Goal: Task Accomplishment & Management: Complete application form

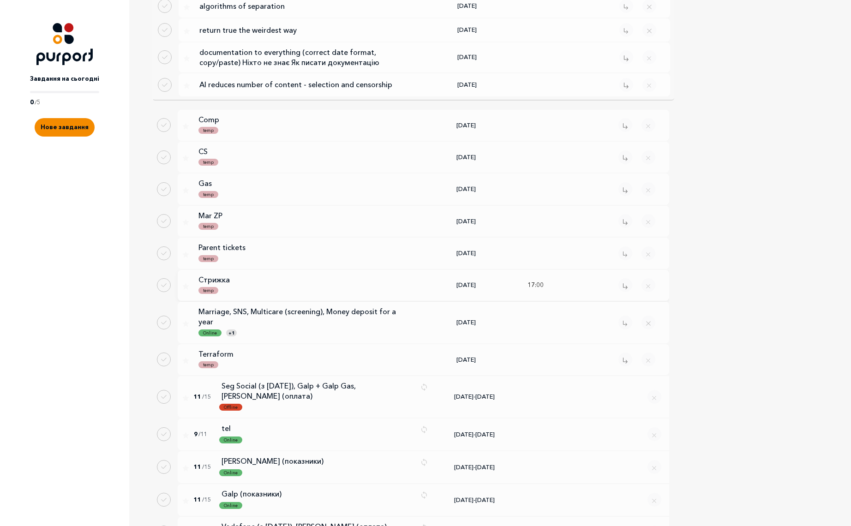
scroll to position [1793, 0]
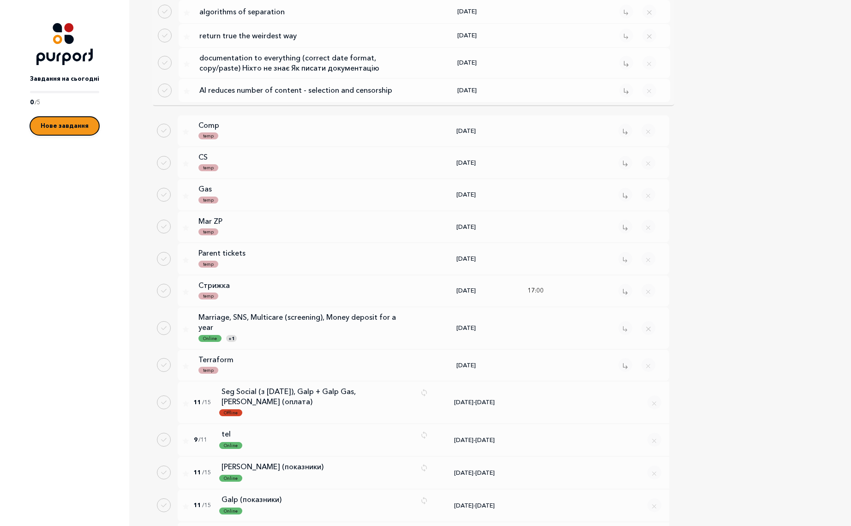
click at [68, 128] on span "Нове завдання" at bounding box center [65, 125] width 48 height 7
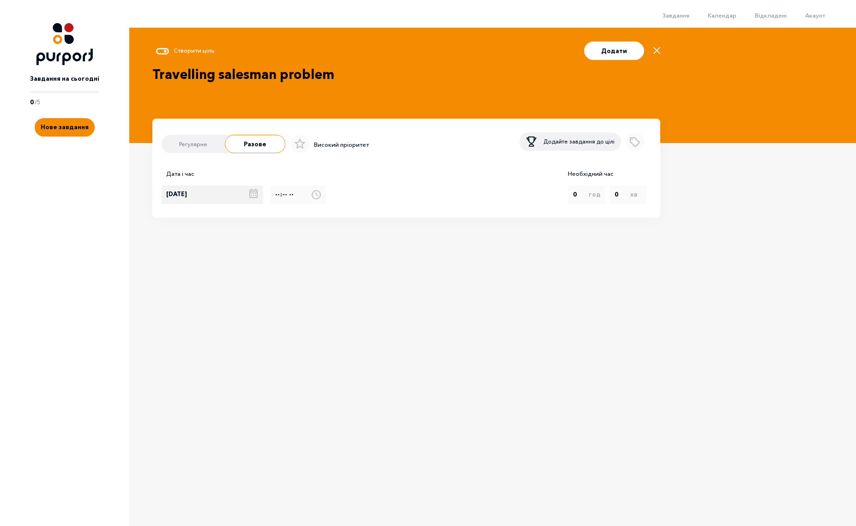
type textarea "Travelling salesman problem"
click at [246, 194] on div "[DATE]" at bounding box center [216, 195] width 108 height 18
click at [201, 195] on div "10" at bounding box center [199, 195] width 17 height 18
type input "[DATE]"
click at [636, 143] on icon "Add label" at bounding box center [635, 140] width 16 height 16
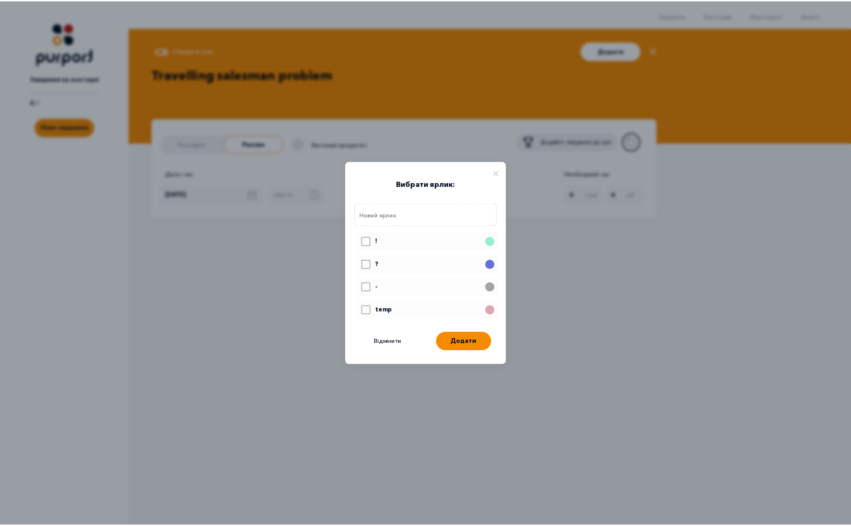
scroll to position [54, 0]
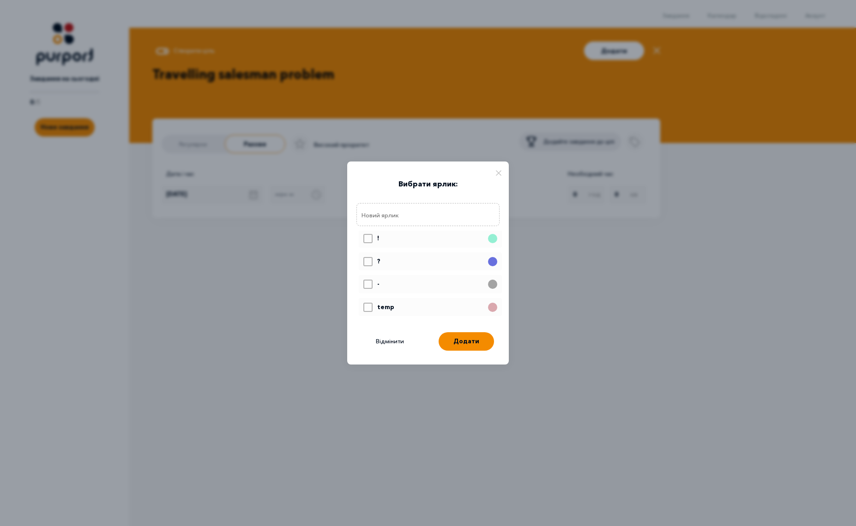
click at [368, 306] on icon at bounding box center [368, 308] width 8 height 7
click at [363, 301] on input "Select label" at bounding box center [363, 300] width 0 height 0
checkbox input "true"
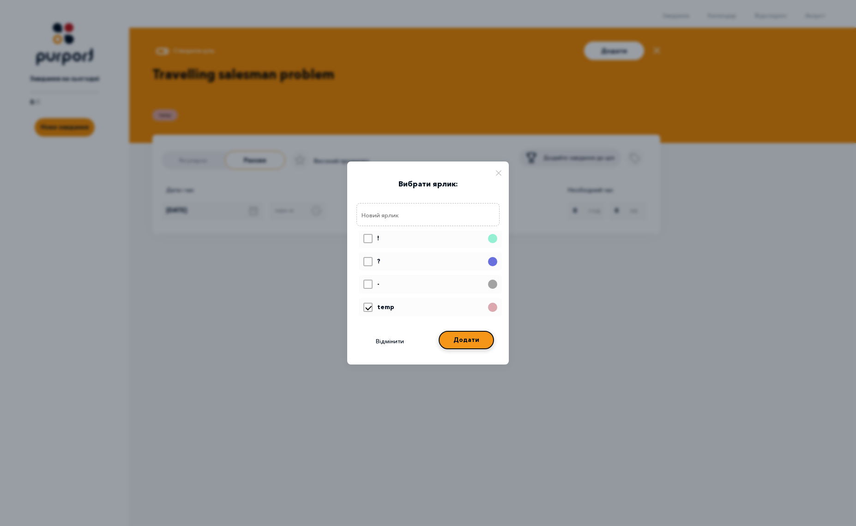
click at [470, 343] on button "Додати" at bounding box center [465, 340] width 55 height 18
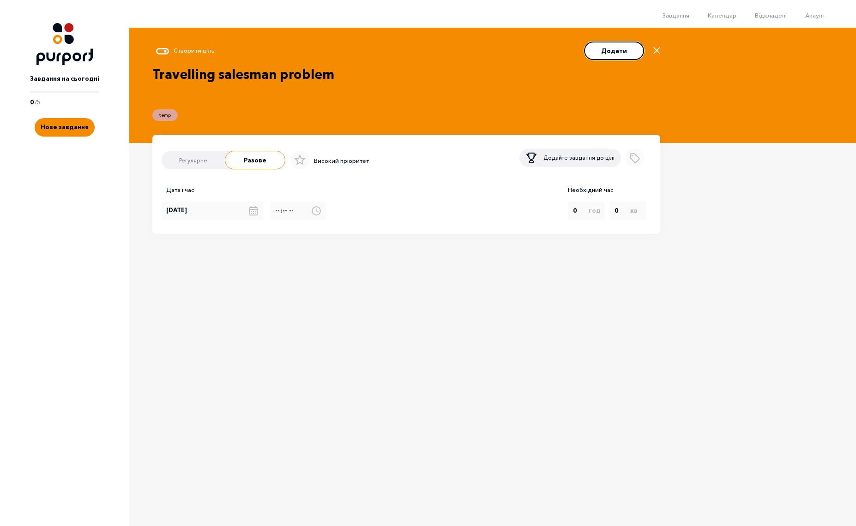
click at [625, 53] on button "Додати" at bounding box center [614, 51] width 60 height 18
type input "[DATE]"
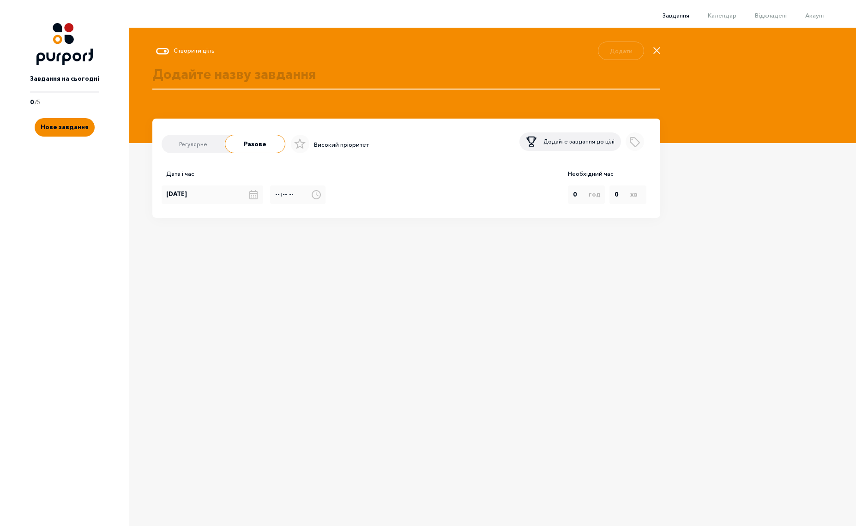
click at [678, 15] on span "Завдання" at bounding box center [675, 15] width 27 height 7
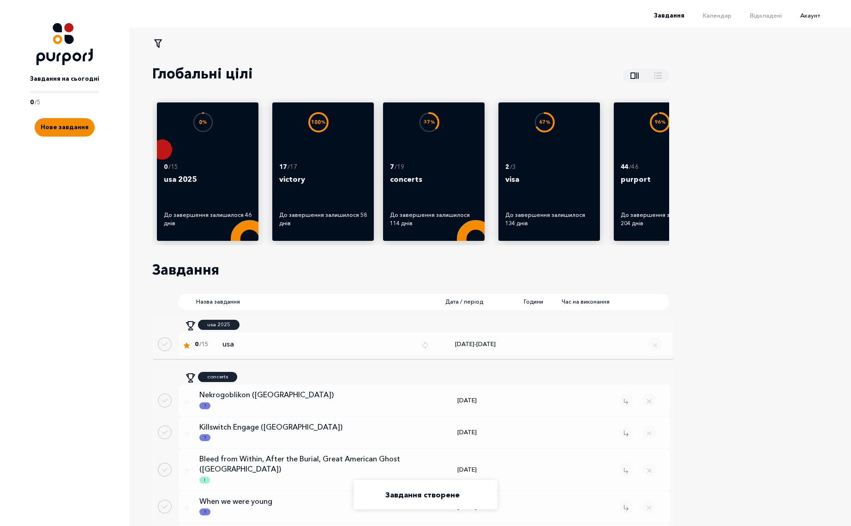
click at [819, 18] on span "Акаунт" at bounding box center [810, 15] width 20 height 7
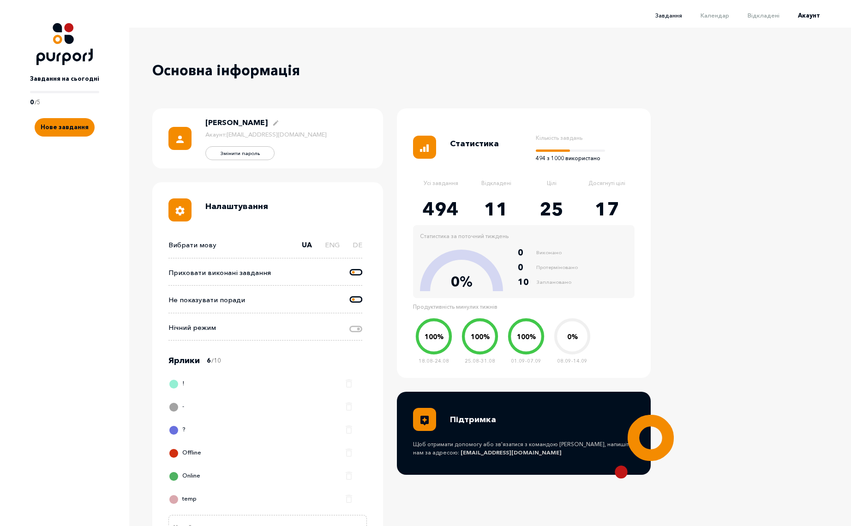
click at [673, 12] on span "Завдання" at bounding box center [668, 15] width 27 height 7
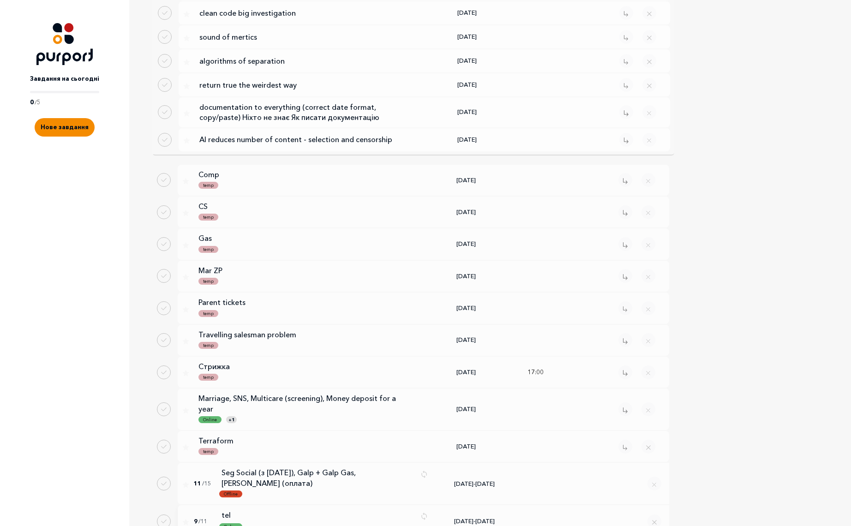
scroll to position [1742, 0]
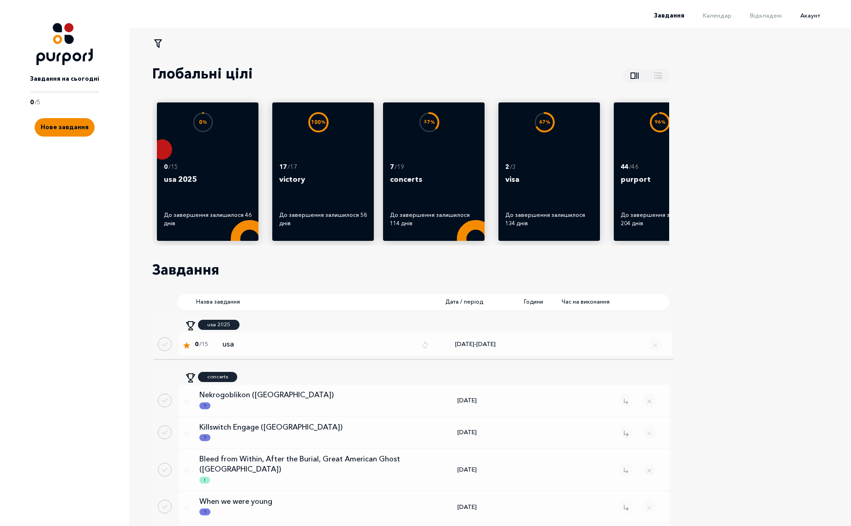
click at [812, 18] on span "Акаунт" at bounding box center [810, 15] width 20 height 7
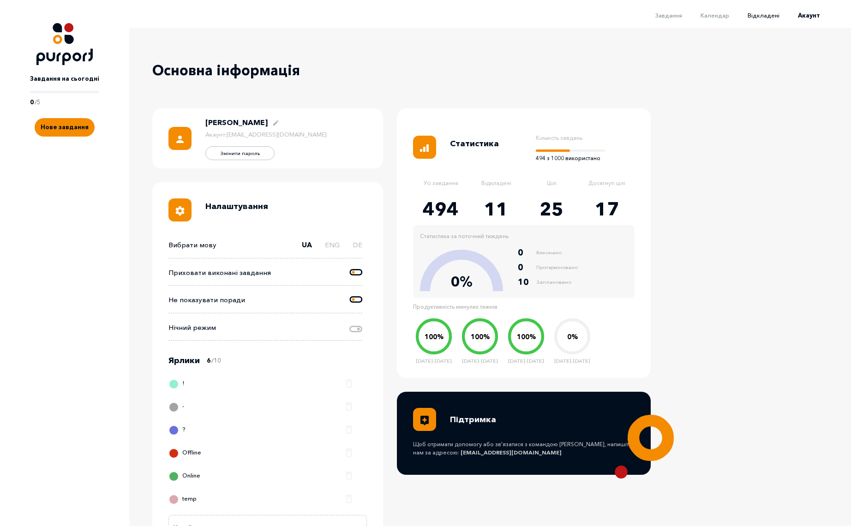
click at [770, 16] on span "Відкладені" at bounding box center [764, 15] width 32 height 7
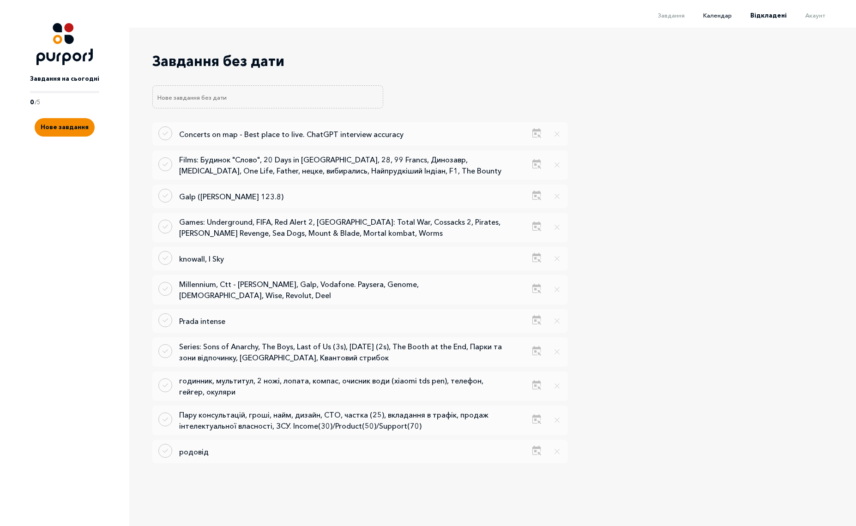
click at [720, 13] on span "Календар" at bounding box center [717, 15] width 29 height 7
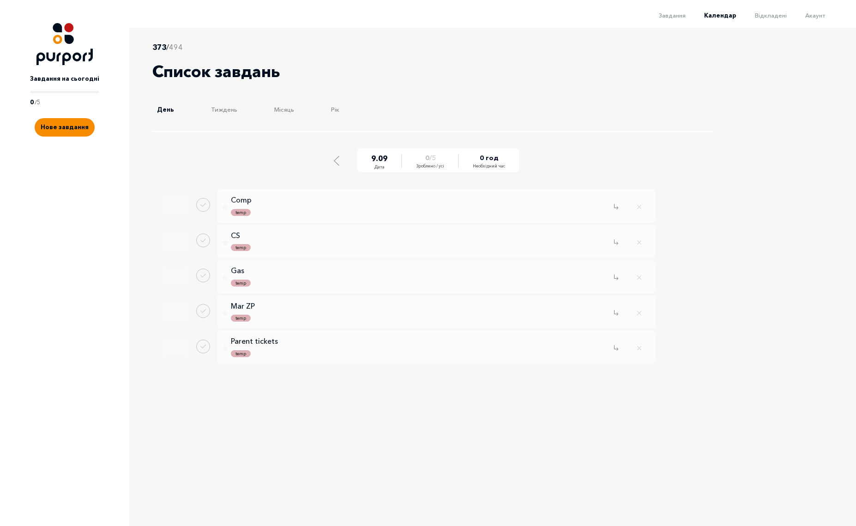
click at [670, 15] on span "Завдання" at bounding box center [672, 15] width 27 height 7
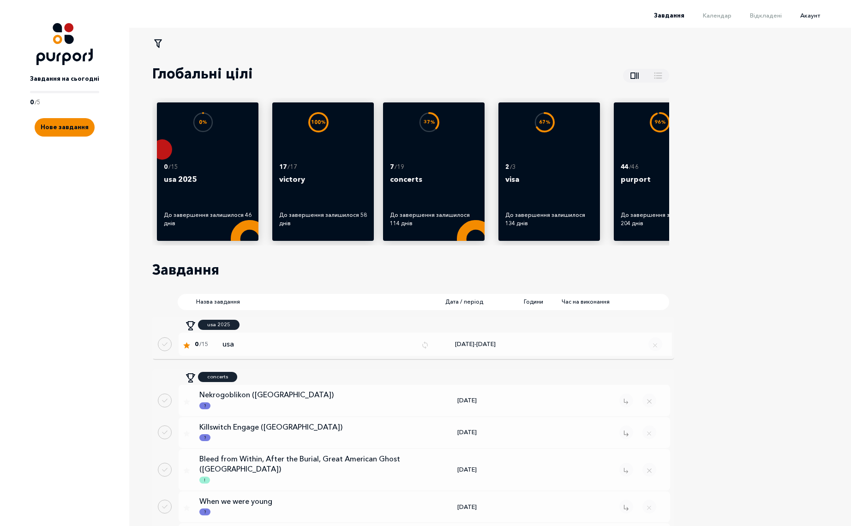
click at [820, 12] on span "Акаунт" at bounding box center [810, 15] width 20 height 7
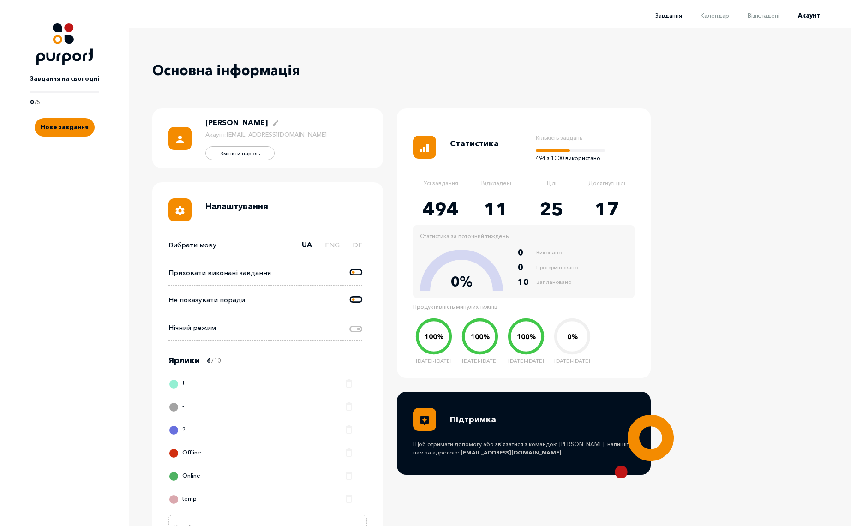
click at [680, 15] on span "Завдання" at bounding box center [668, 15] width 27 height 7
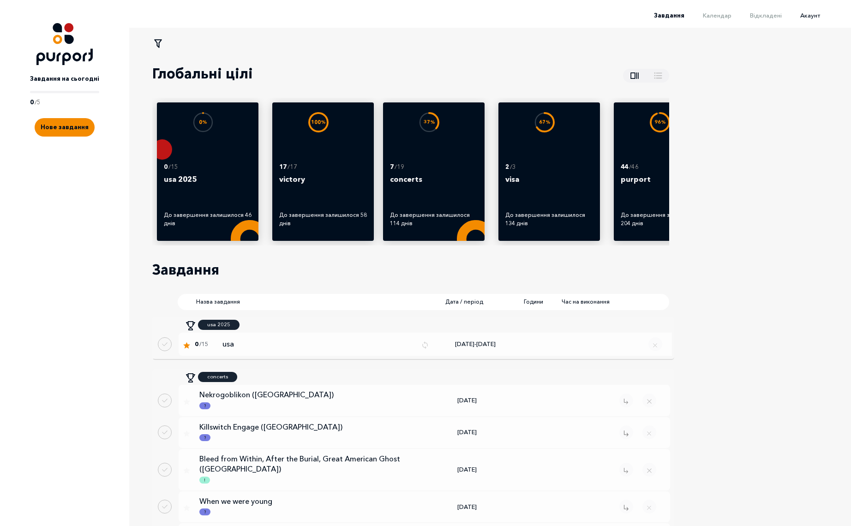
click at [816, 16] on span "Акаунт" at bounding box center [810, 15] width 20 height 7
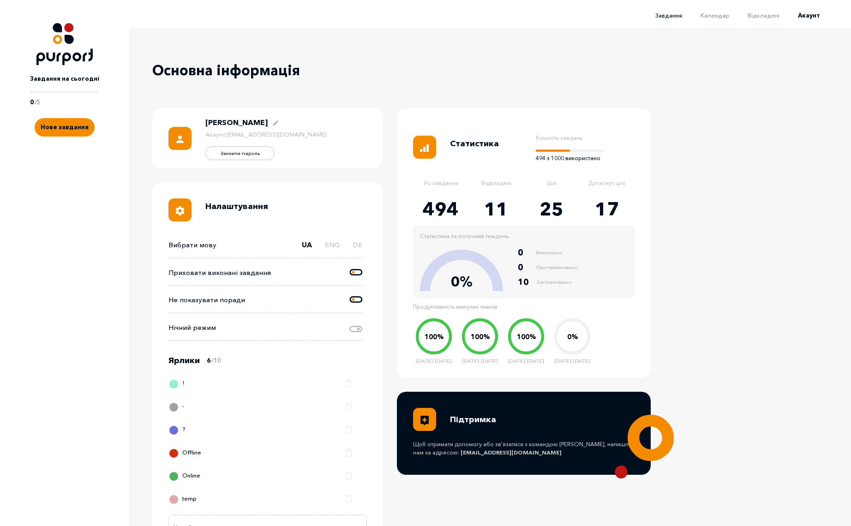
click at [675, 12] on span "Завдання" at bounding box center [668, 15] width 27 height 7
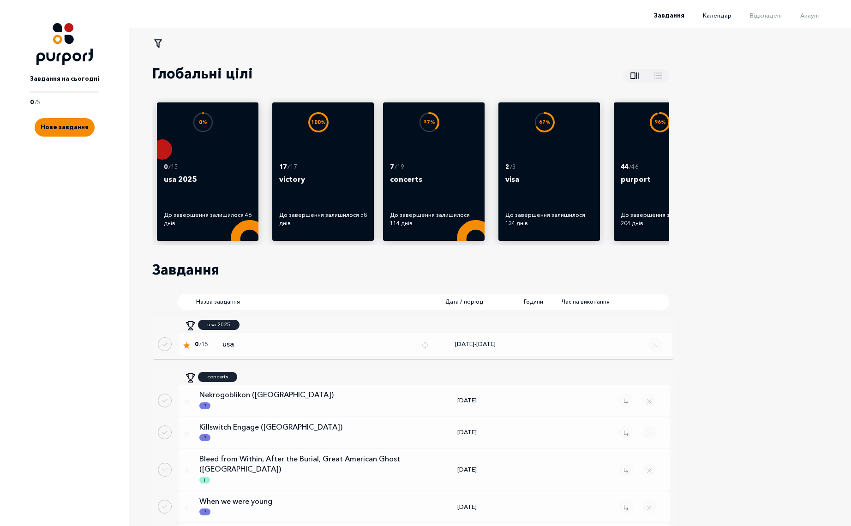
click at [724, 17] on span "Календар" at bounding box center [717, 15] width 29 height 7
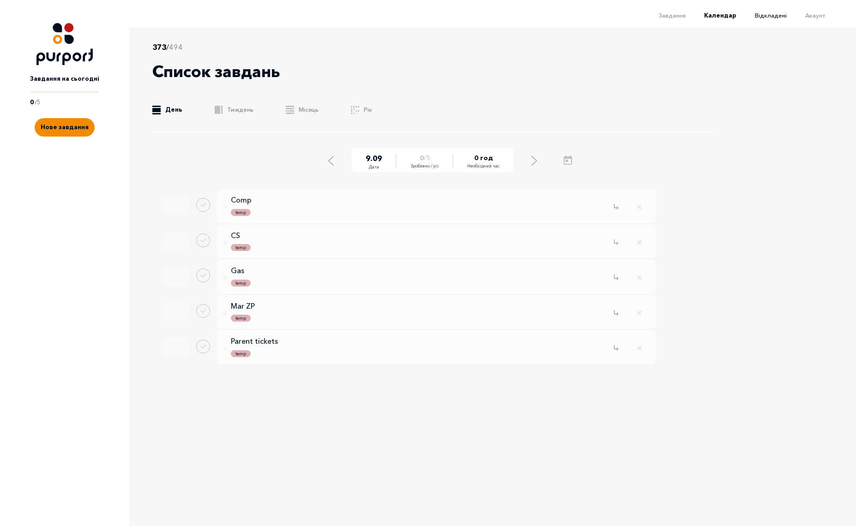
click at [766, 14] on span "Відкладені" at bounding box center [771, 15] width 32 height 7
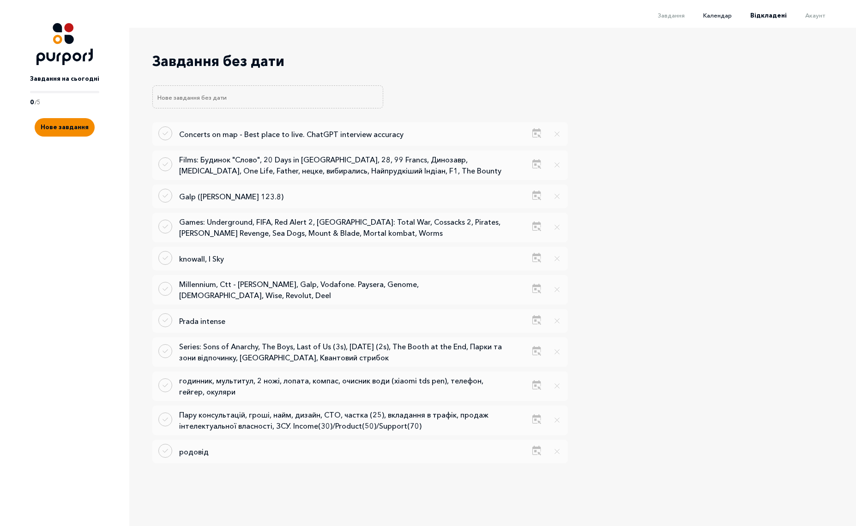
click at [719, 16] on span "Календар" at bounding box center [717, 15] width 29 height 7
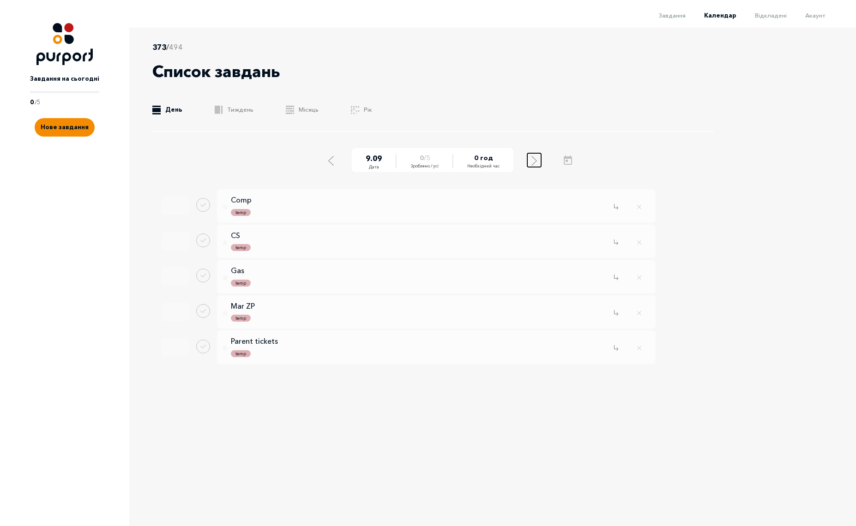
click at [531, 162] on div "Select next day" at bounding box center [534, 160] width 8 height 12
click at [534, 162] on icon "Select next day" at bounding box center [537, 161] width 6 height 10
click at [533, 162] on div "Select next day" at bounding box center [536, 160] width 8 height 12
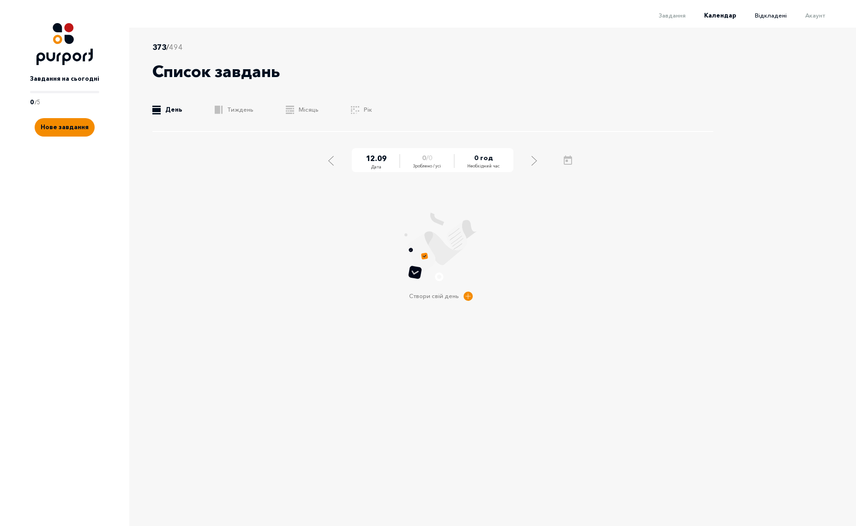
click at [772, 16] on span "Відкладені" at bounding box center [771, 15] width 32 height 7
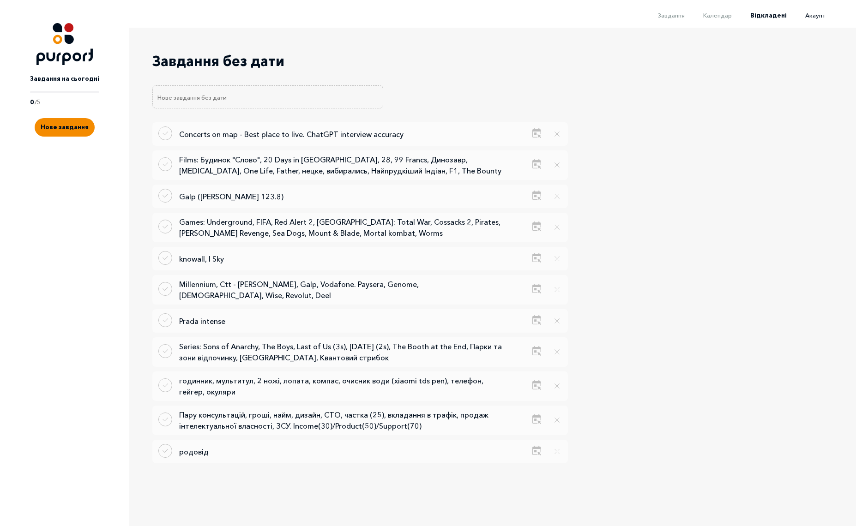
click at [819, 17] on span "Акаунт" at bounding box center [815, 15] width 20 height 7
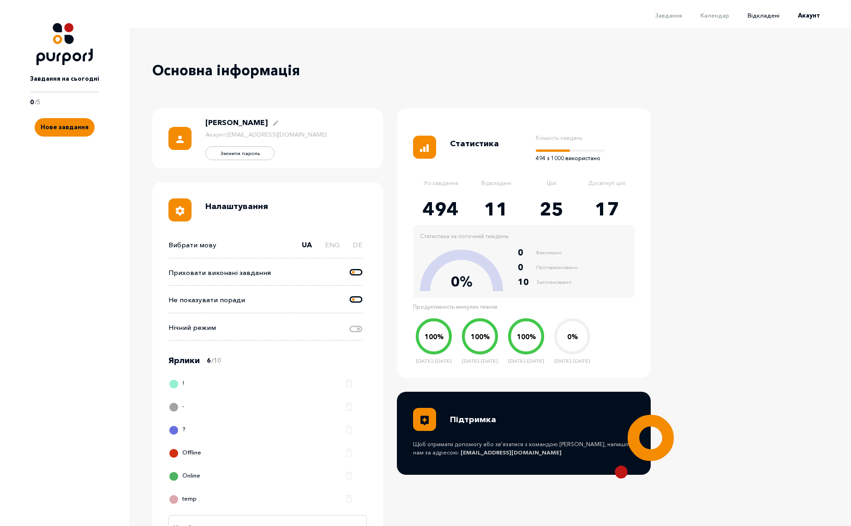
click at [774, 16] on span "Відкладені" at bounding box center [764, 15] width 32 height 7
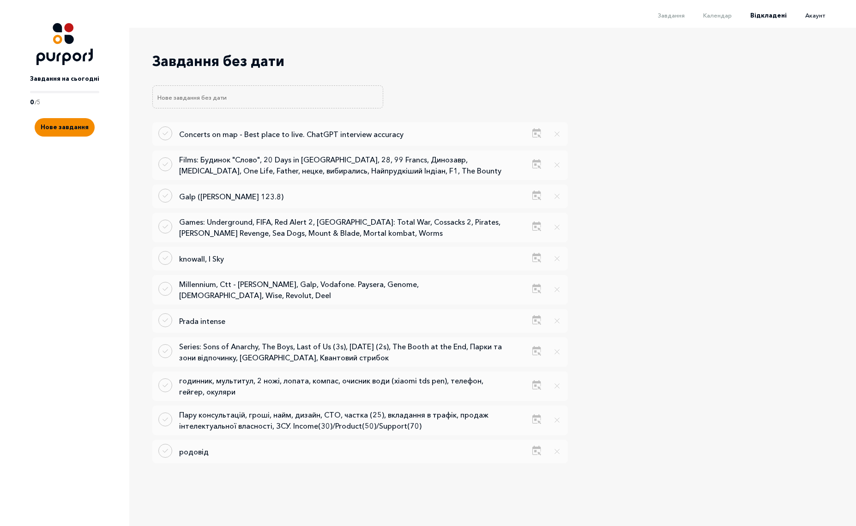
click at [815, 14] on span "Акаунт" at bounding box center [815, 15] width 20 height 7
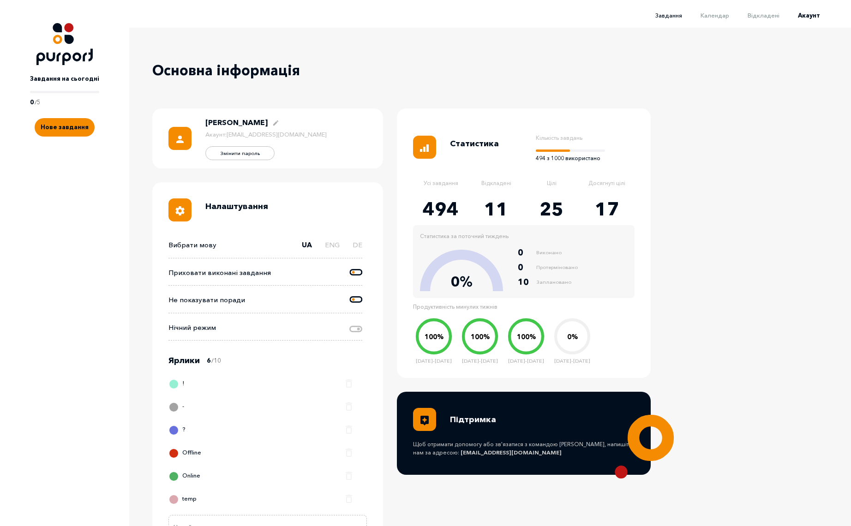
click at [675, 16] on span "Завдання" at bounding box center [668, 15] width 27 height 7
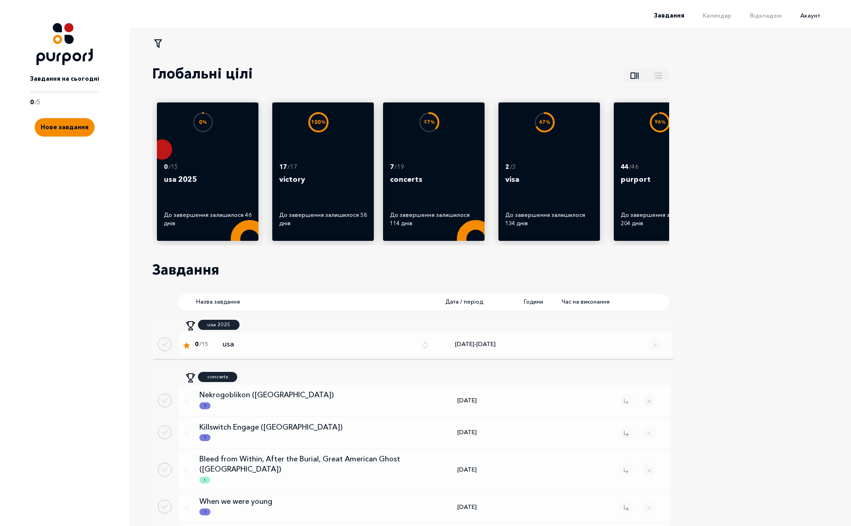
click at [819, 17] on span "Акаунт" at bounding box center [810, 15] width 20 height 7
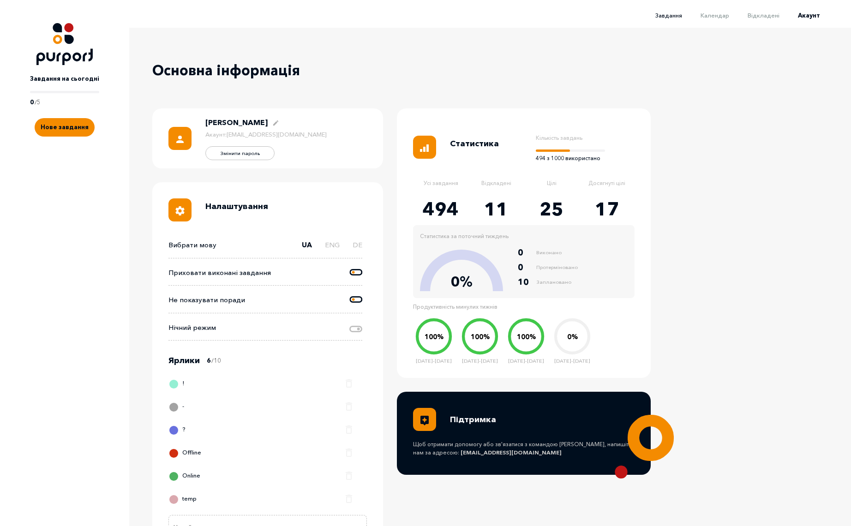
click at [666, 16] on span "Завдання" at bounding box center [668, 15] width 27 height 7
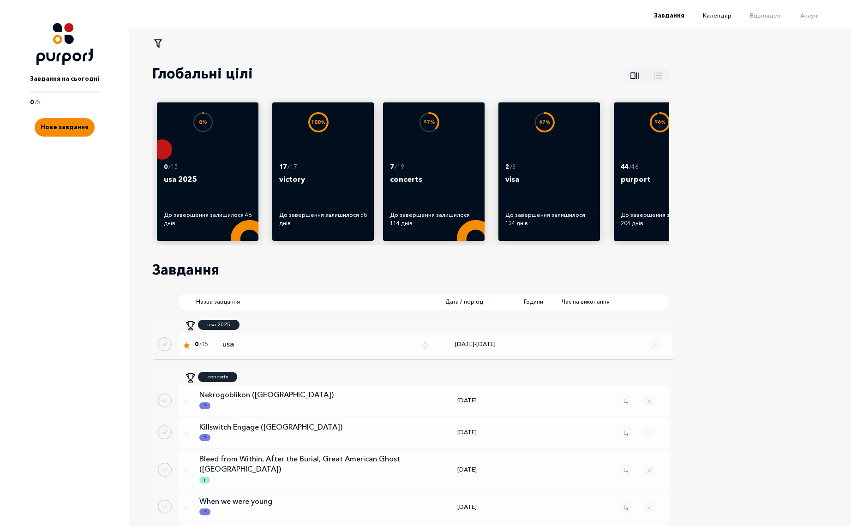
click at [721, 14] on span "Календар" at bounding box center [717, 15] width 29 height 7
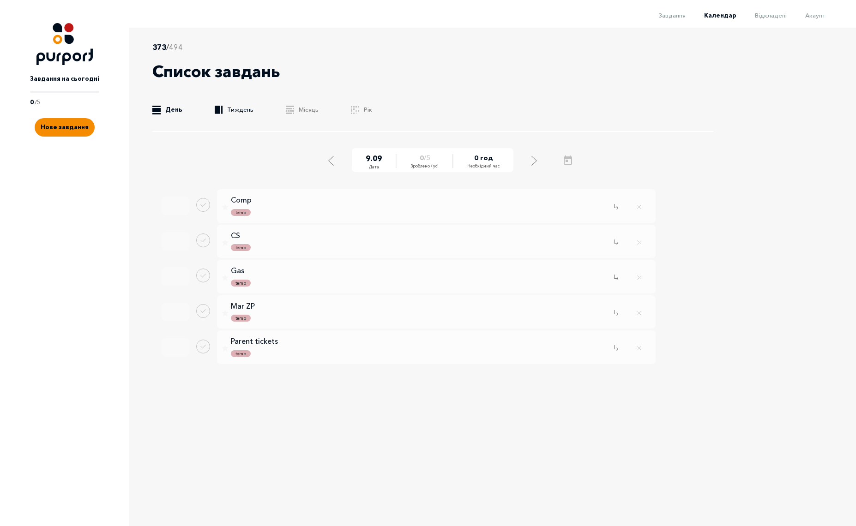
click at [245, 112] on link ".b{fill:#F48B00;} Тиждень" at bounding box center [234, 109] width 39 height 9
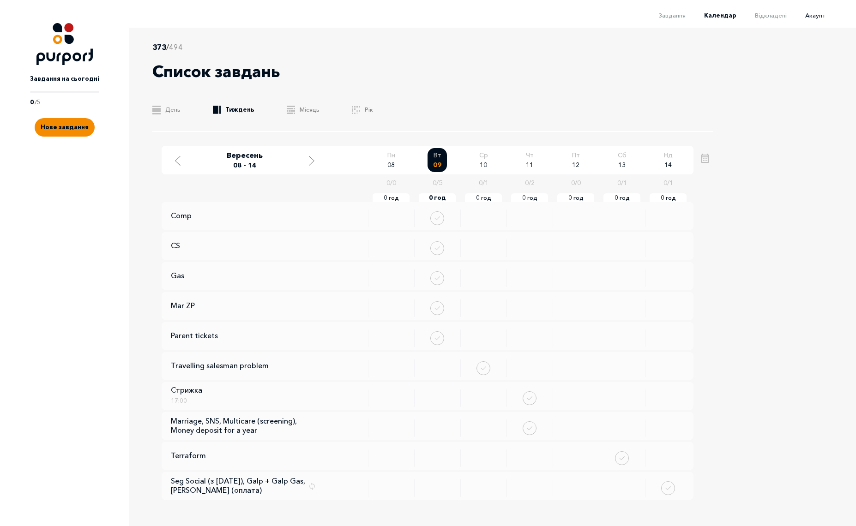
click at [816, 16] on span "Акаунт" at bounding box center [815, 15] width 20 height 7
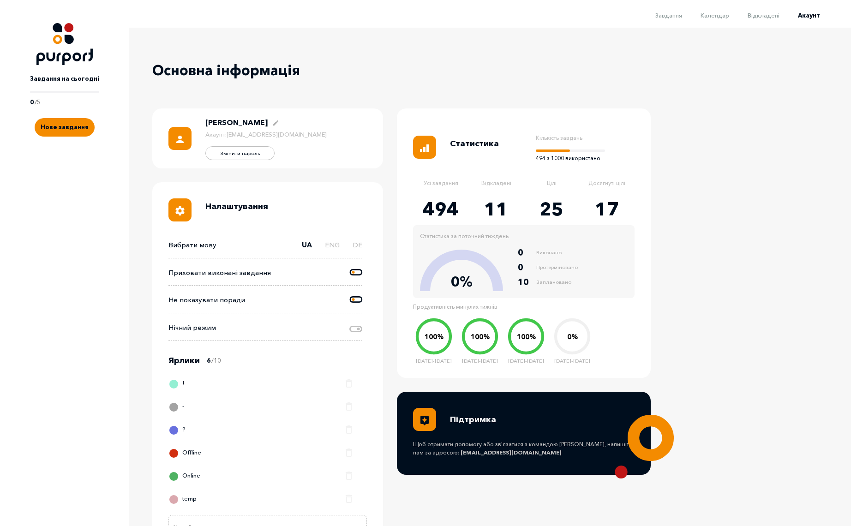
click at [680, 20] on li "Завдання" at bounding box center [659, 14] width 45 height 11
click at [680, 15] on span "Завдання" at bounding box center [668, 15] width 27 height 7
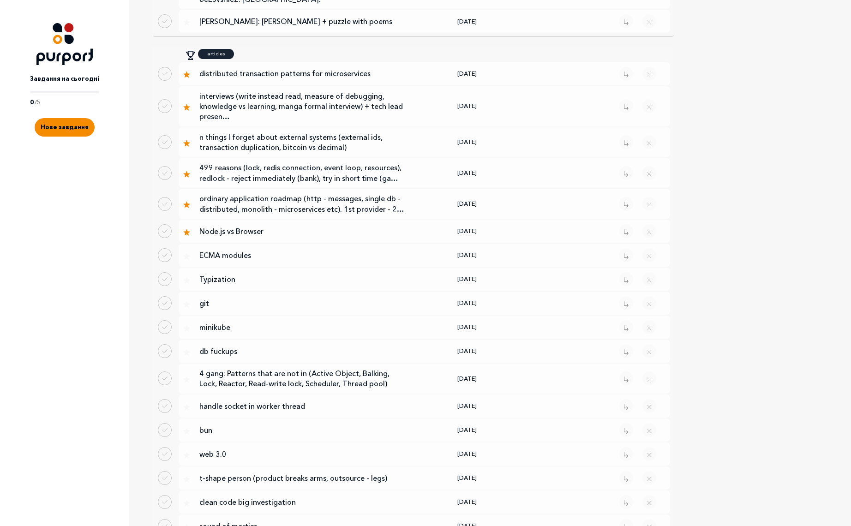
scroll to position [1662, 0]
